Goal: Transaction & Acquisition: Purchase product/service

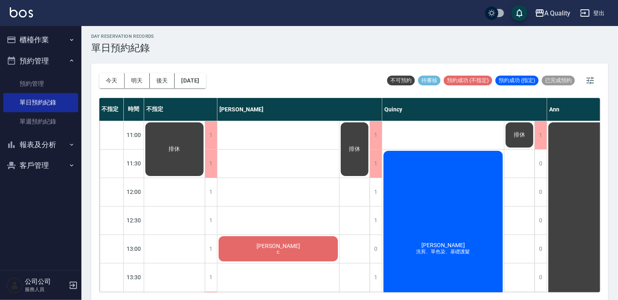
click at [287, 250] on div "黃s c" at bounding box center [278, 249] width 122 height 28
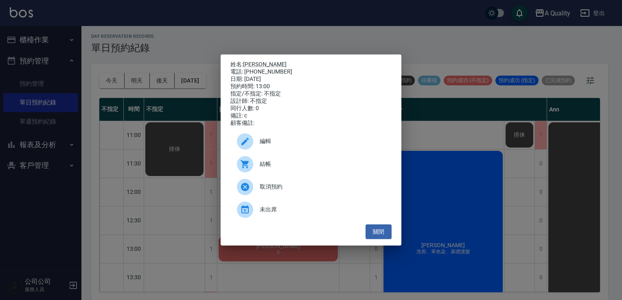
click at [277, 169] on span "結帳" at bounding box center [322, 164] width 125 height 9
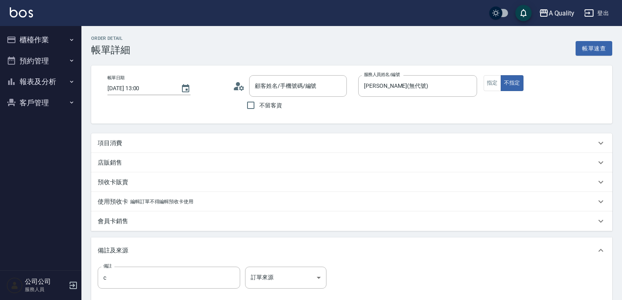
type input "[PERSON_NAME]s/0937521304/null"
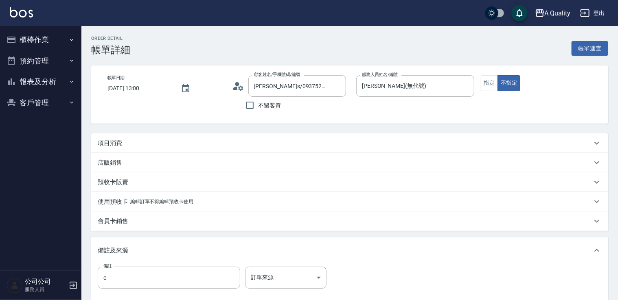
click at [177, 143] on div "項目消費" at bounding box center [345, 143] width 494 height 9
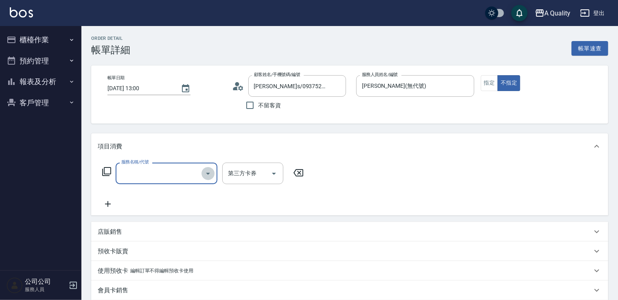
click at [202, 173] on button "Open" at bounding box center [207, 173] width 13 height 13
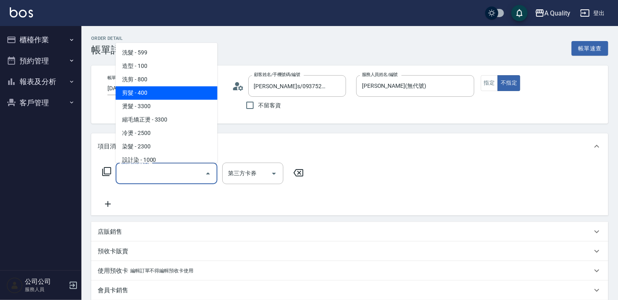
click at [182, 94] on span "剪髮 - 400" at bounding box center [167, 92] width 102 height 13
type input "剪髮(201)"
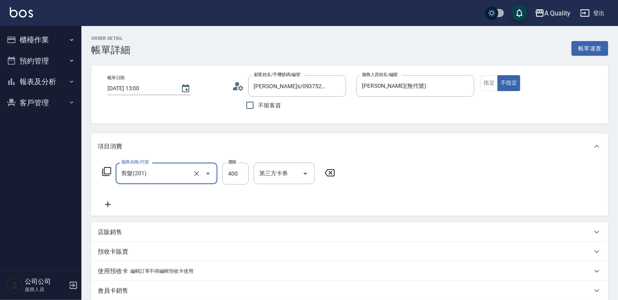
scroll to position [163, 0]
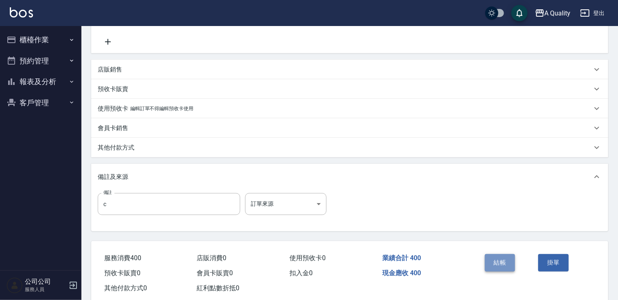
click at [503, 260] on button "結帳" at bounding box center [500, 262] width 31 height 17
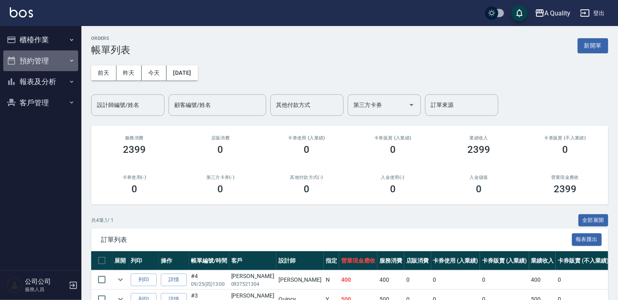
click at [42, 65] on button "預約管理" at bounding box center [40, 60] width 75 height 21
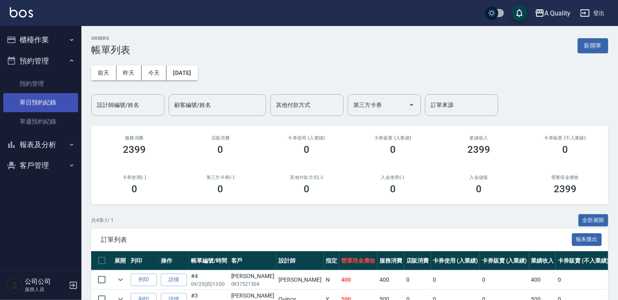
click at [54, 109] on link "單日預約紀錄" at bounding box center [40, 102] width 75 height 19
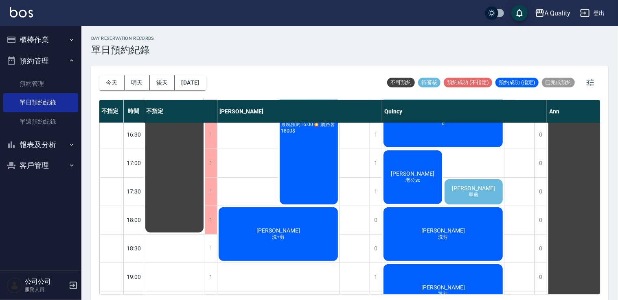
scroll to position [326, 0]
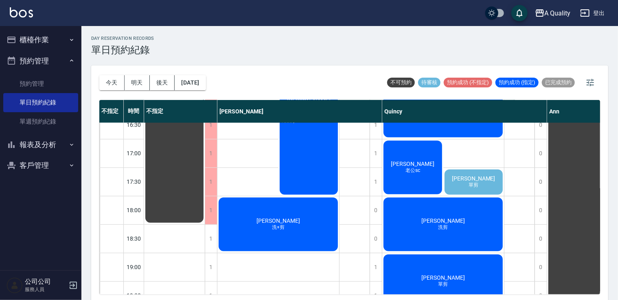
click at [300, 223] on div "[PERSON_NAME]+剪" at bounding box center [278, 225] width 122 height 56
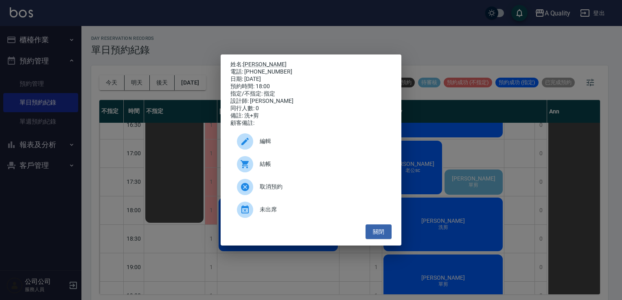
click at [274, 163] on div "結帳" at bounding box center [310, 164] width 161 height 23
click at [382, 235] on button "關閉" at bounding box center [379, 232] width 26 height 15
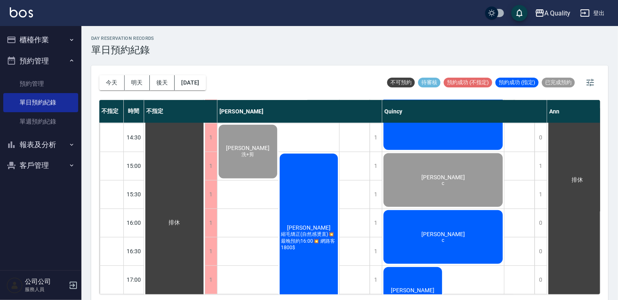
scroll to position [204, 0]
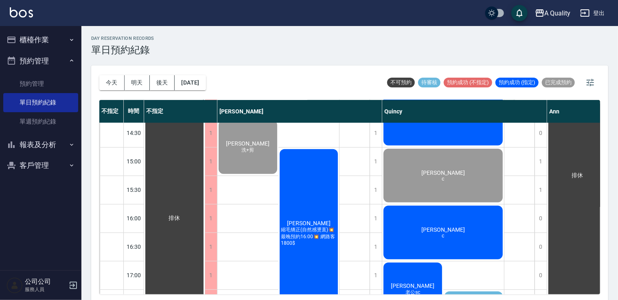
click at [491, 224] on div "[PERSON_NAME]" at bounding box center [443, 233] width 122 height 56
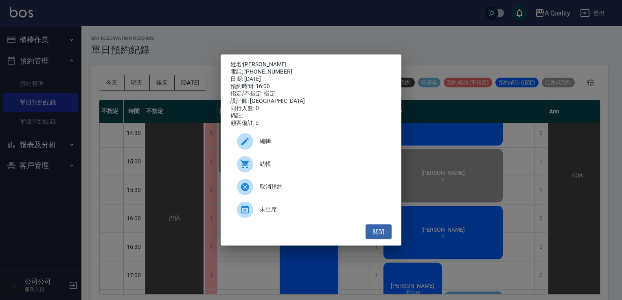
click at [473, 192] on div "姓名: [PERSON_NAME] 電話: [PHONE_NUMBER] 日期: [DATE] 預約時間: 16:00 指定/不指定: 指定 設計師: [PE…" at bounding box center [311, 150] width 622 height 300
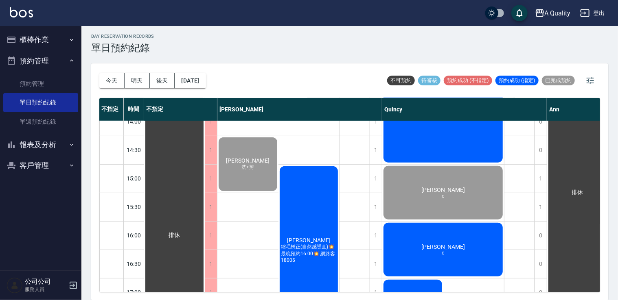
scroll to position [103, 0]
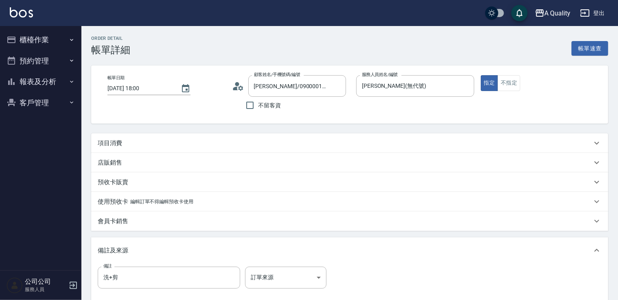
click at [109, 142] on p "項目消費" at bounding box center [110, 143] width 24 height 9
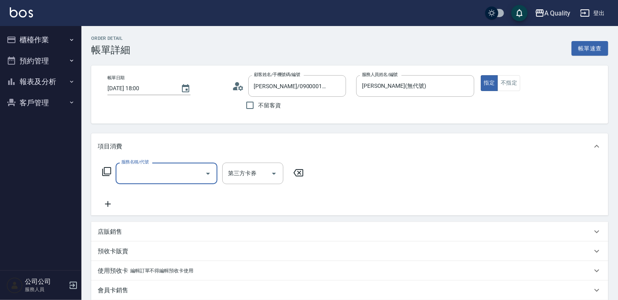
click at [205, 173] on icon "Open" at bounding box center [208, 174] width 10 height 10
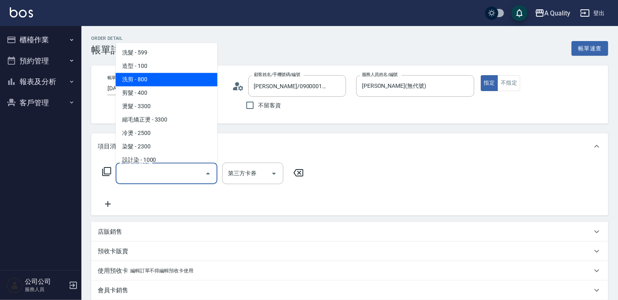
click at [188, 88] on span "剪髮 - 400" at bounding box center [167, 92] width 102 height 13
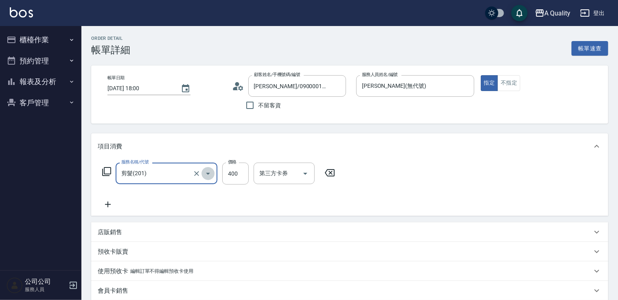
click at [212, 174] on icon "Open" at bounding box center [208, 174] width 10 height 10
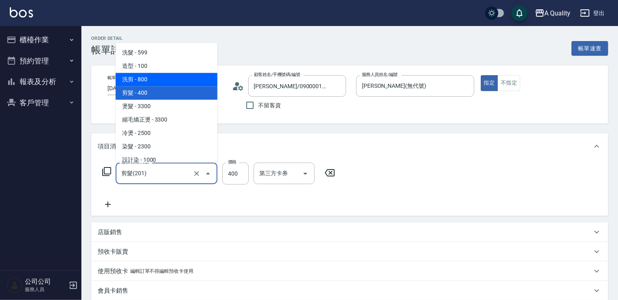
click at [175, 79] on span "洗剪 - 800" at bounding box center [167, 79] width 102 height 13
type input "洗剪(103)"
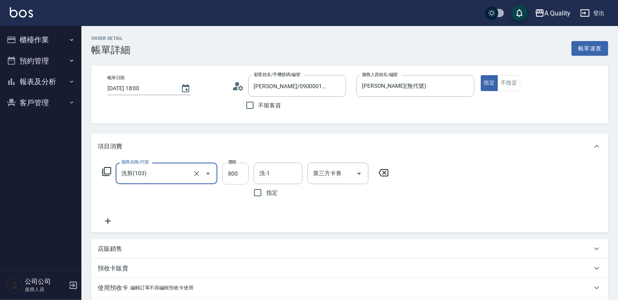
click at [241, 176] on input "800" at bounding box center [235, 174] width 26 height 22
type input "9"
